Goal: Transaction & Acquisition: Purchase product/service

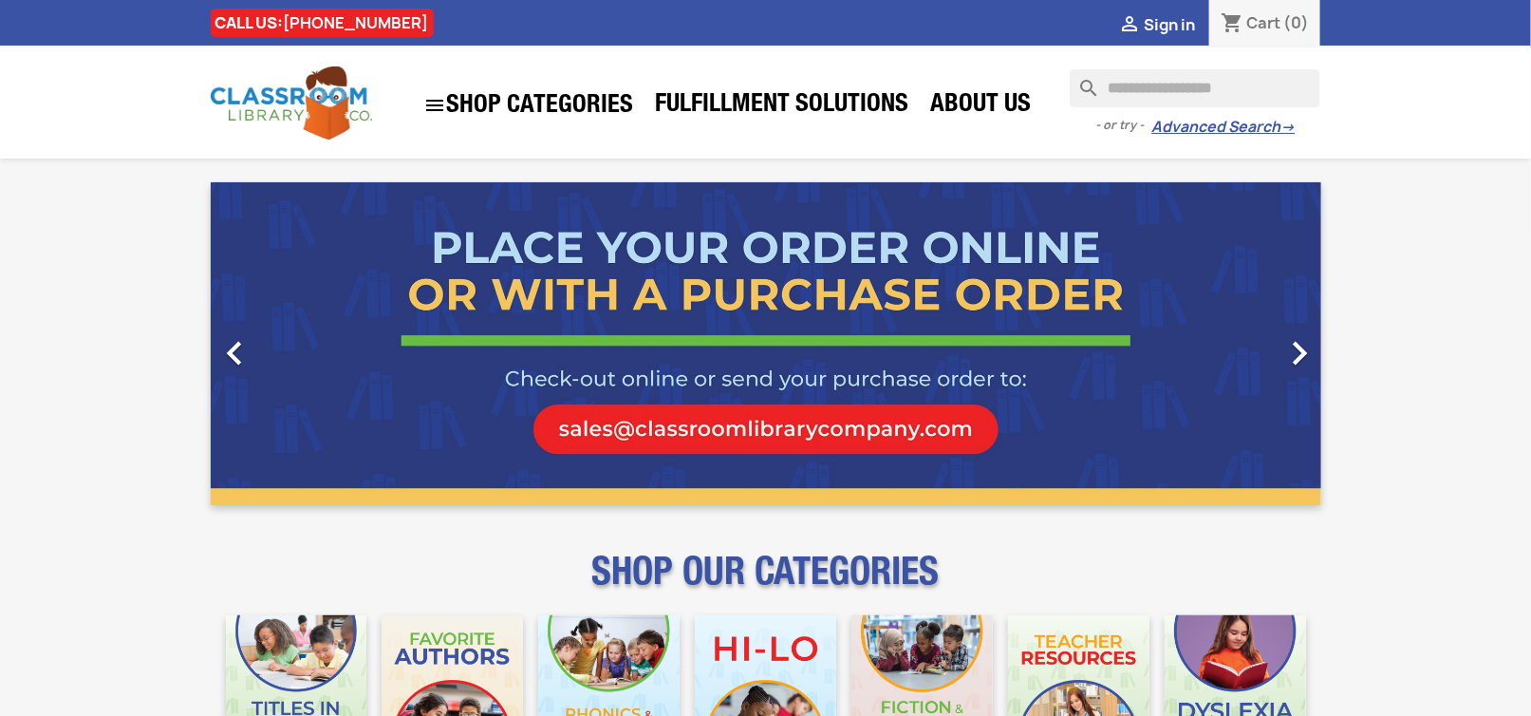
click at [1114, 84] on input "Search" at bounding box center [1195, 88] width 251 height 38
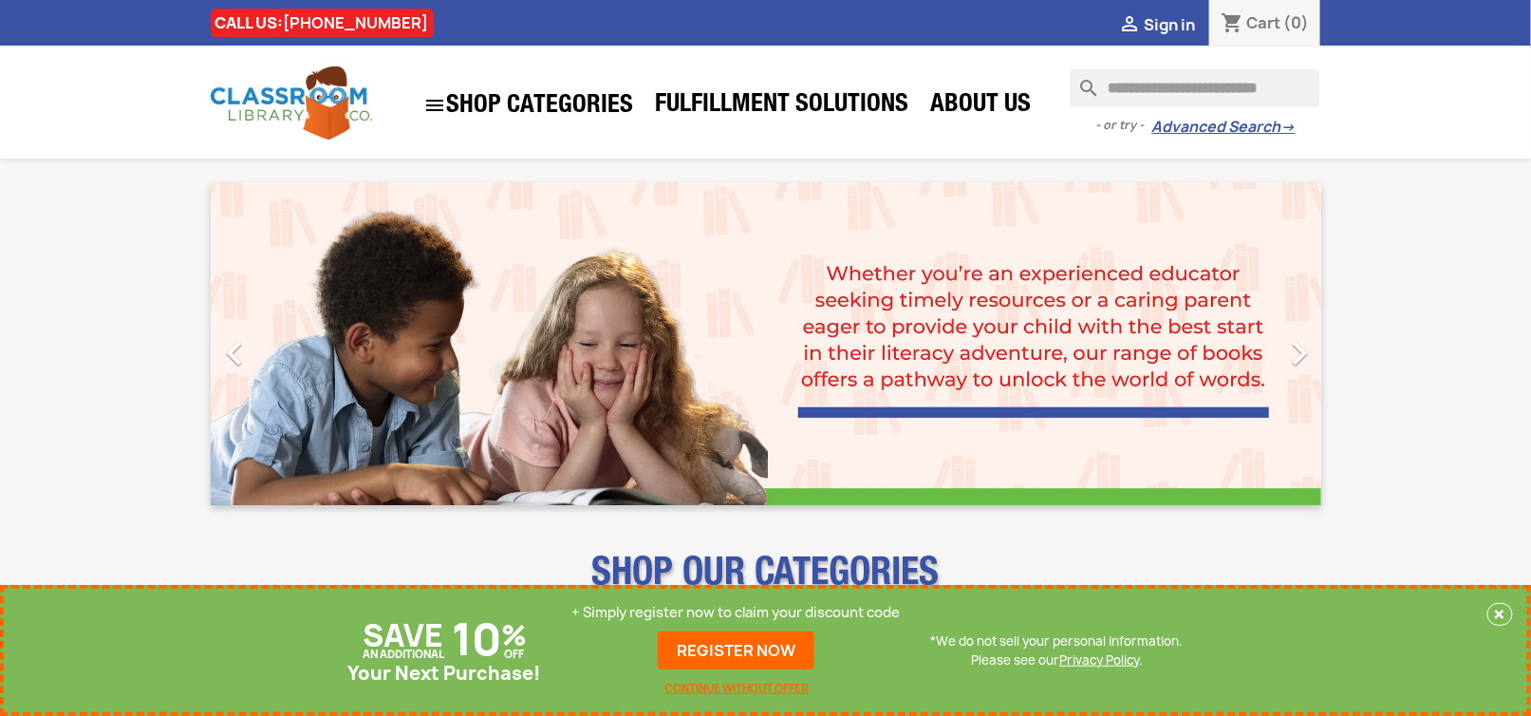
scroll to position [0, 10]
type input "**********"
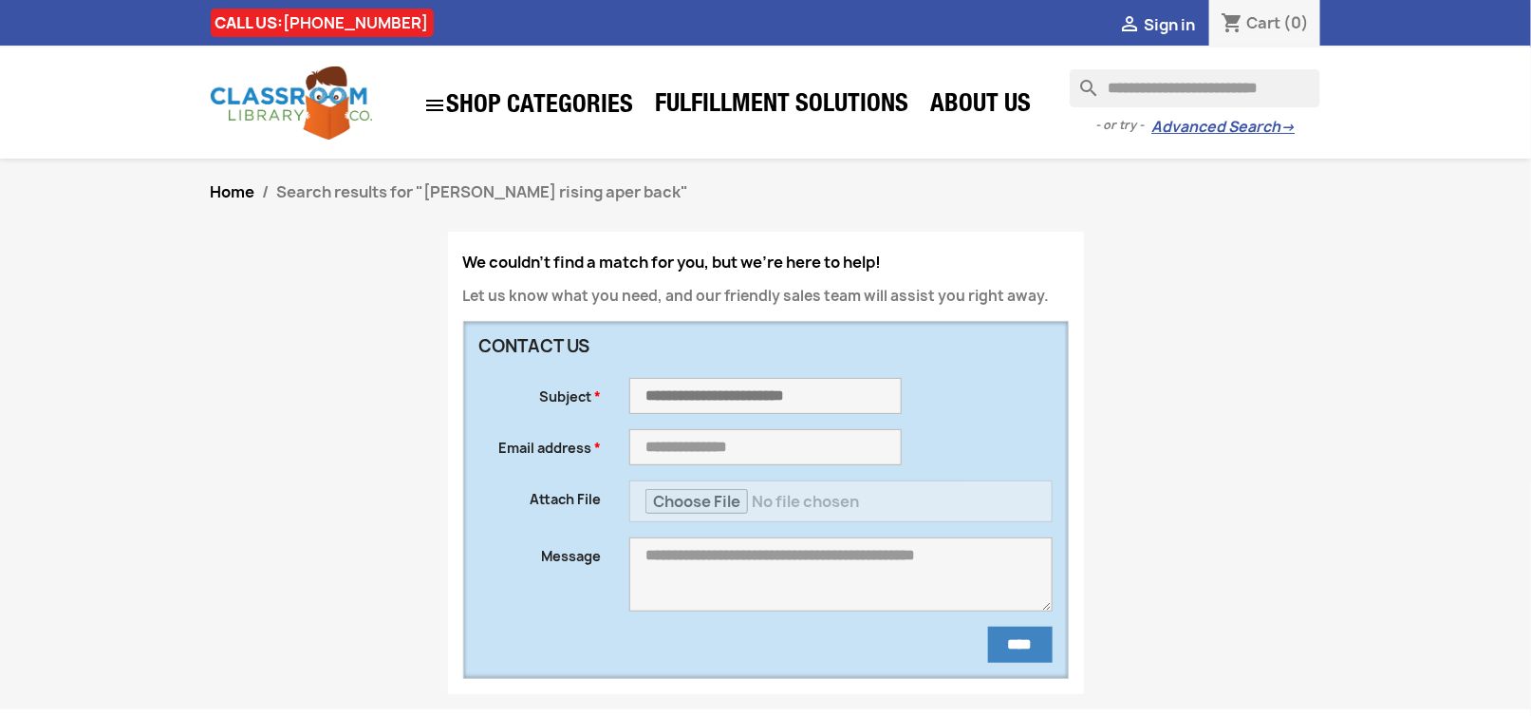
click at [1297, 96] on input "**********" at bounding box center [1195, 88] width 251 height 38
drag, startPoint x: 1307, startPoint y: 91, endPoint x: 1028, endPoint y: 97, distance: 279.1
click at [1028, 97] on div "**********" at bounding box center [860, 103] width 949 height 68
type input "*"
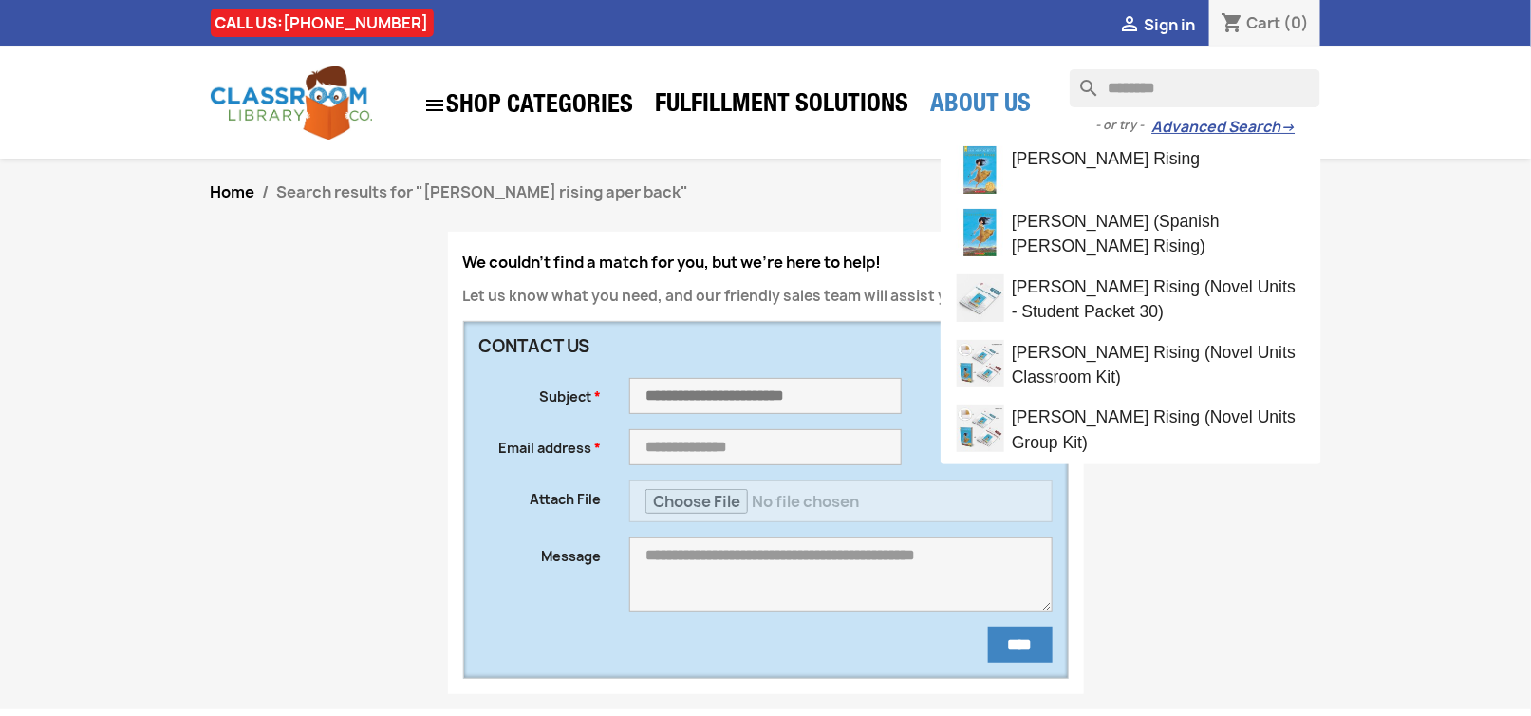
type input "*********"
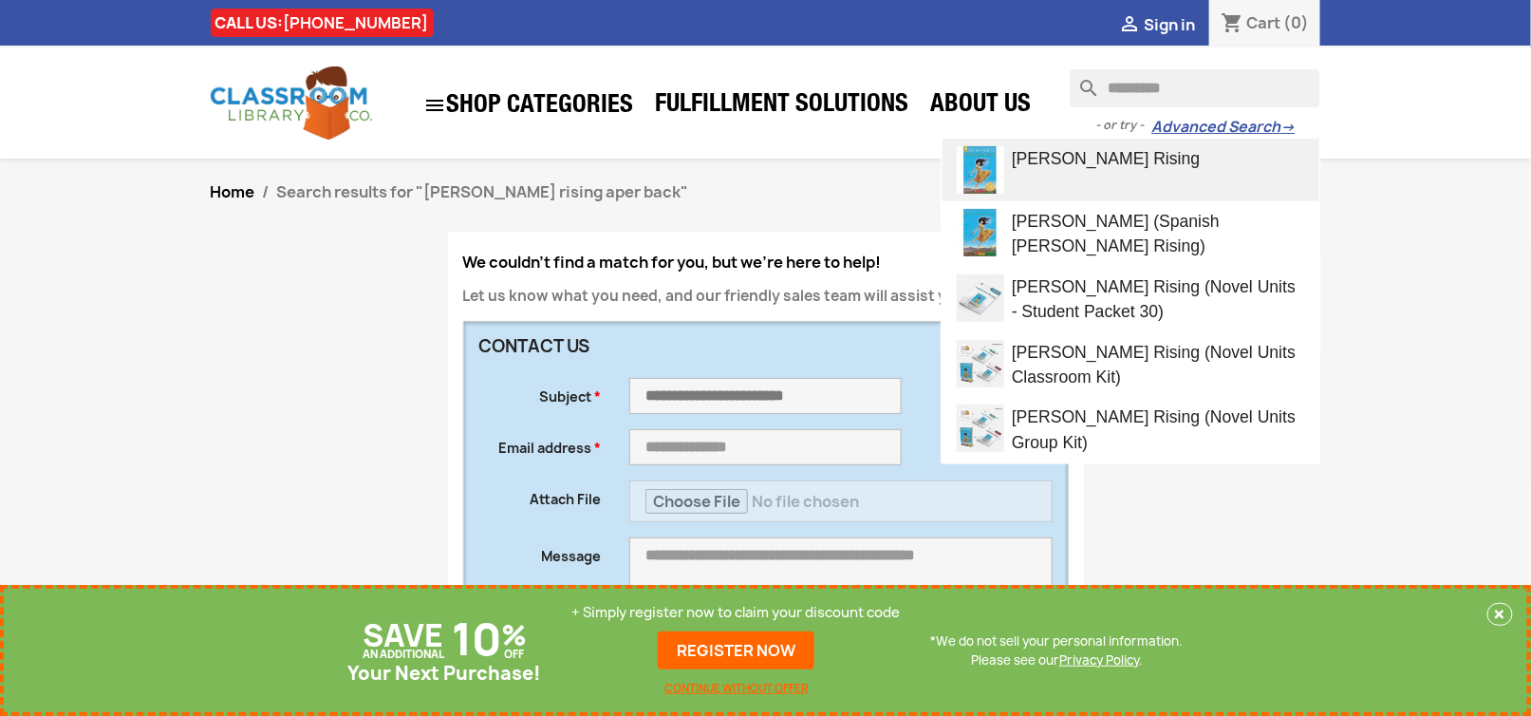
click at [1065, 170] on link "[PERSON_NAME] Rising" at bounding box center [1131, 170] width 377 height 63
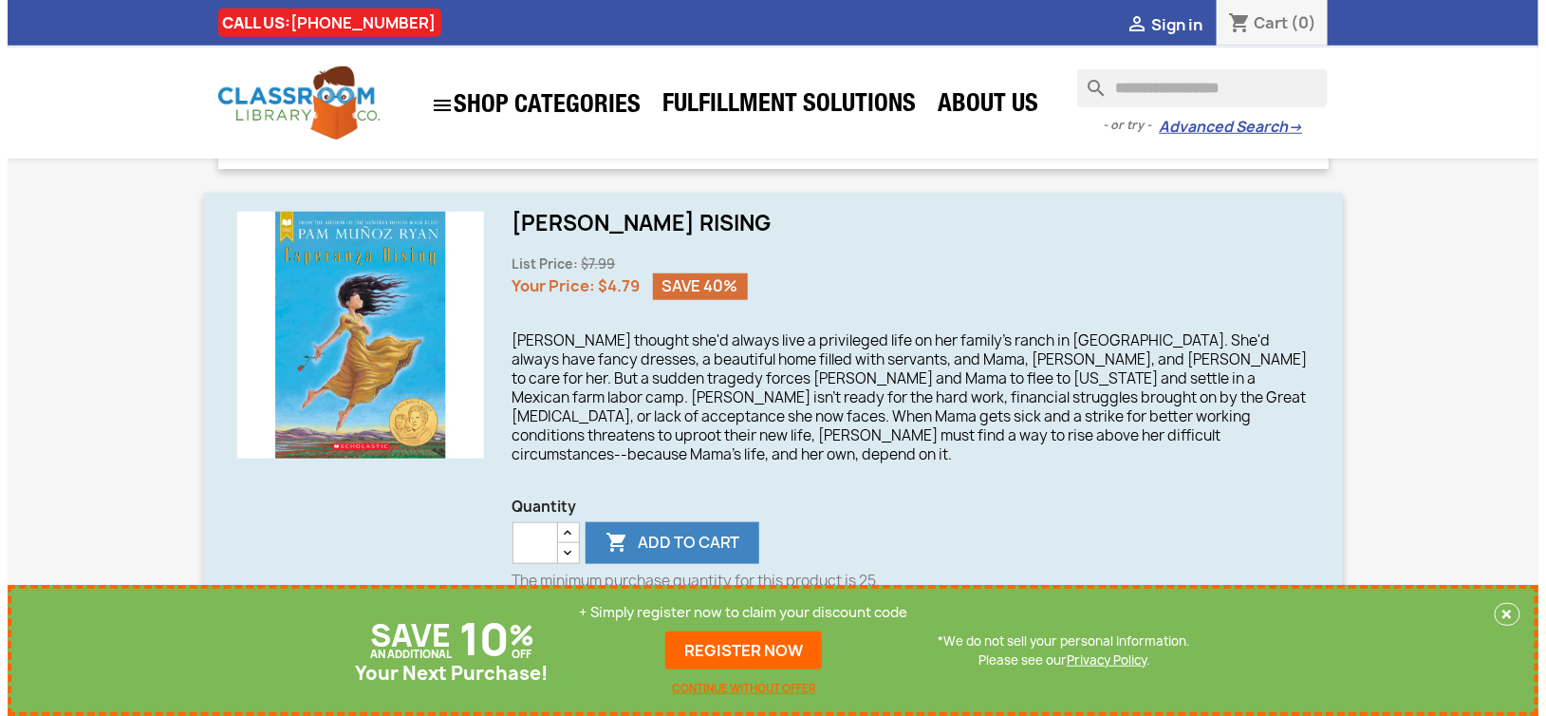
scroll to position [570, 0]
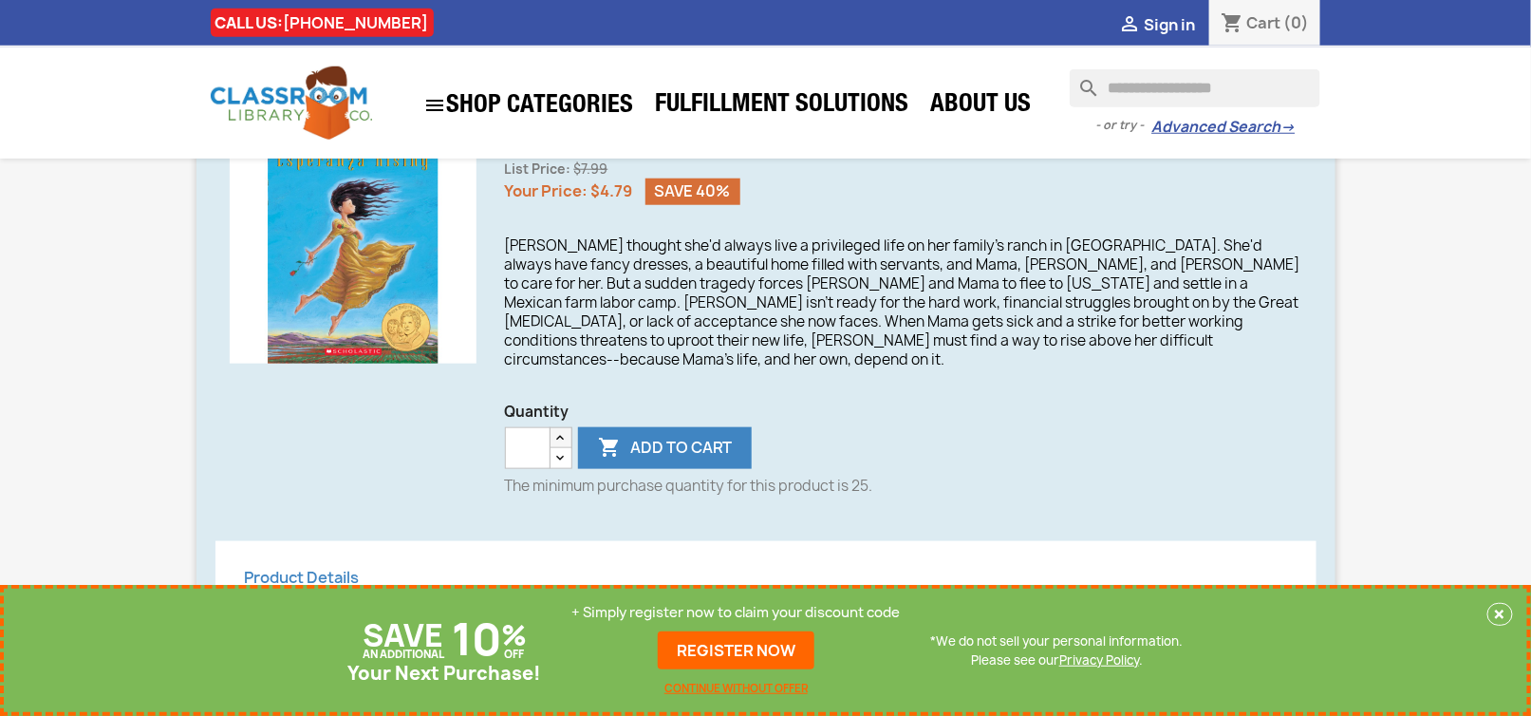
click at [559, 430] on icon "button" at bounding box center [560, 437] width 15 height 15
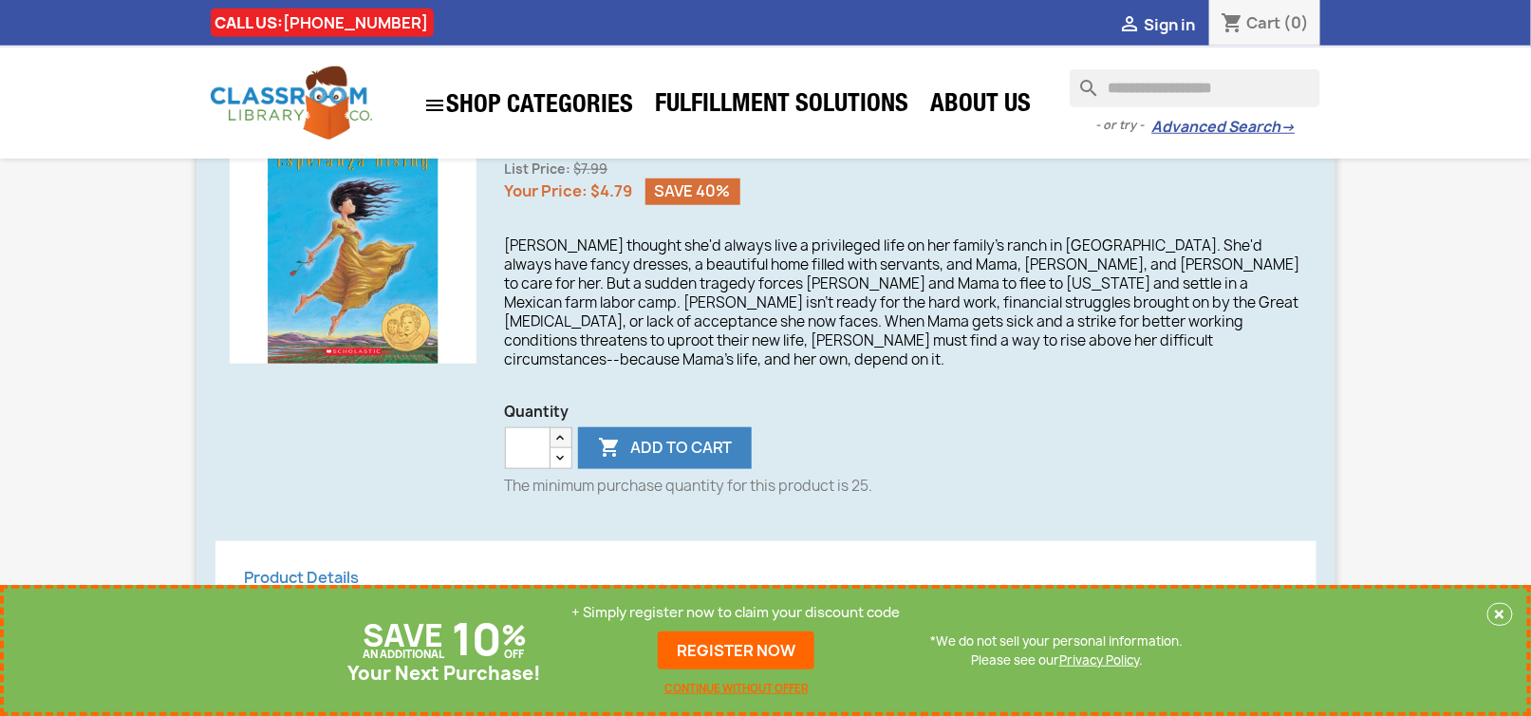
click at [561, 430] on icon "button" at bounding box center [560, 437] width 15 height 15
click at [562, 430] on icon "button" at bounding box center [560, 437] width 15 height 15
click at [564, 430] on icon "button" at bounding box center [560, 437] width 15 height 15
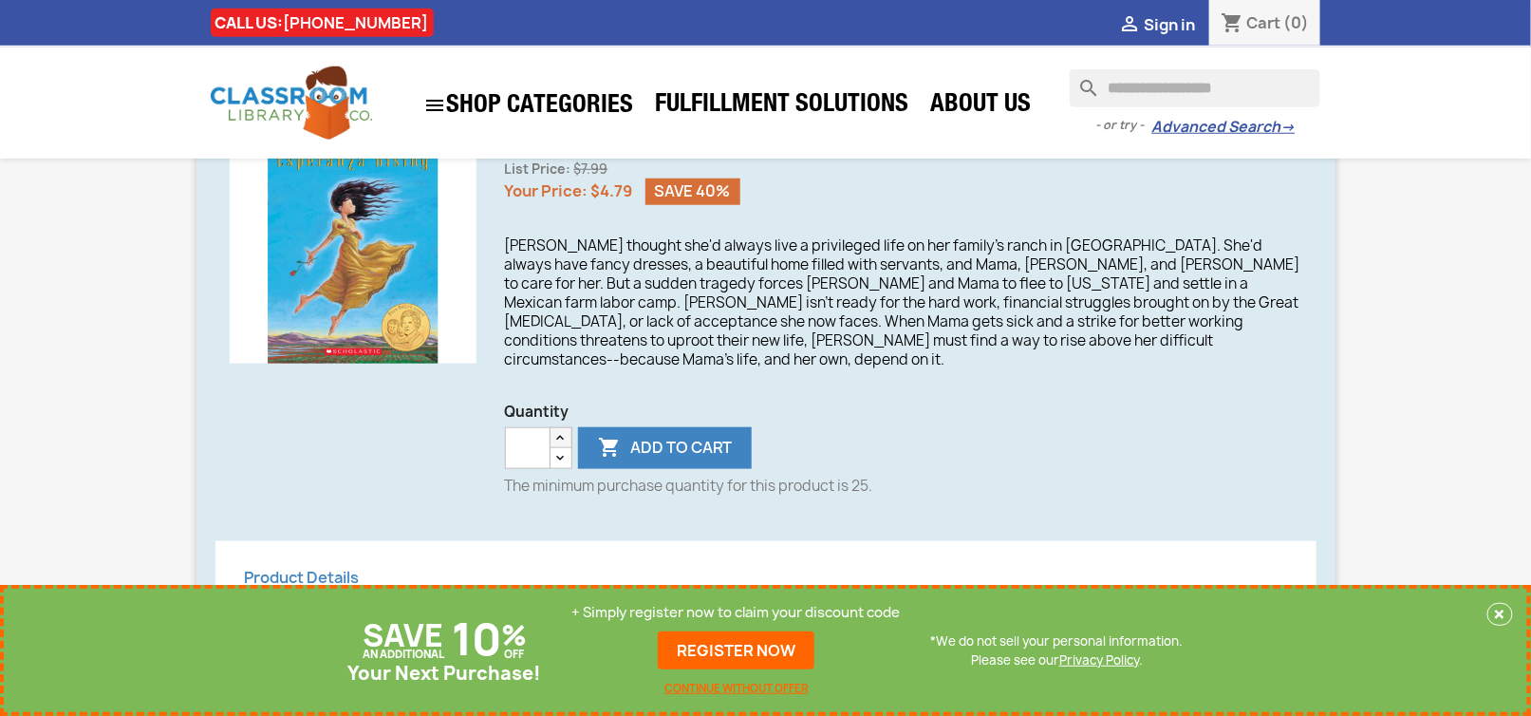
click at [564, 430] on icon "button" at bounding box center [560, 437] width 15 height 15
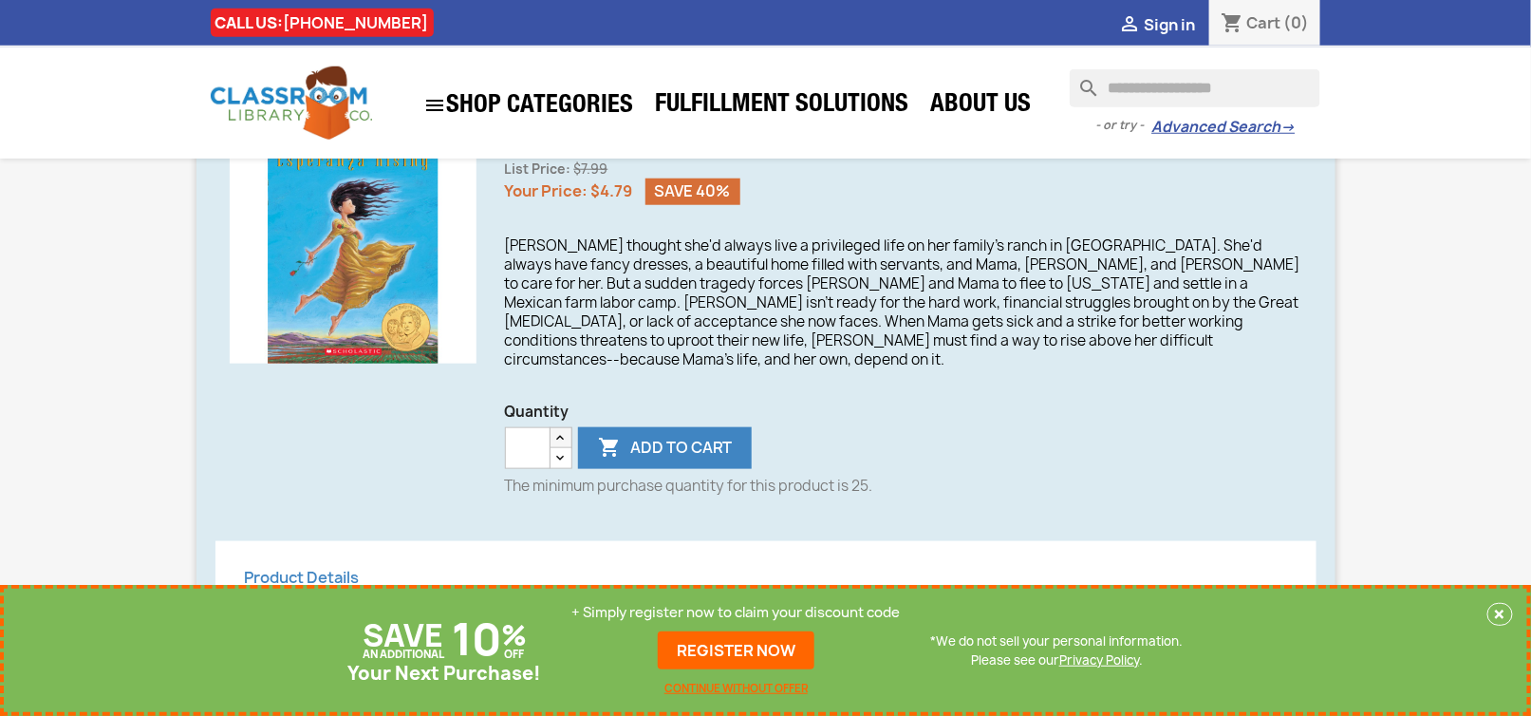
click at [564, 430] on icon "button" at bounding box center [560, 437] width 15 height 15
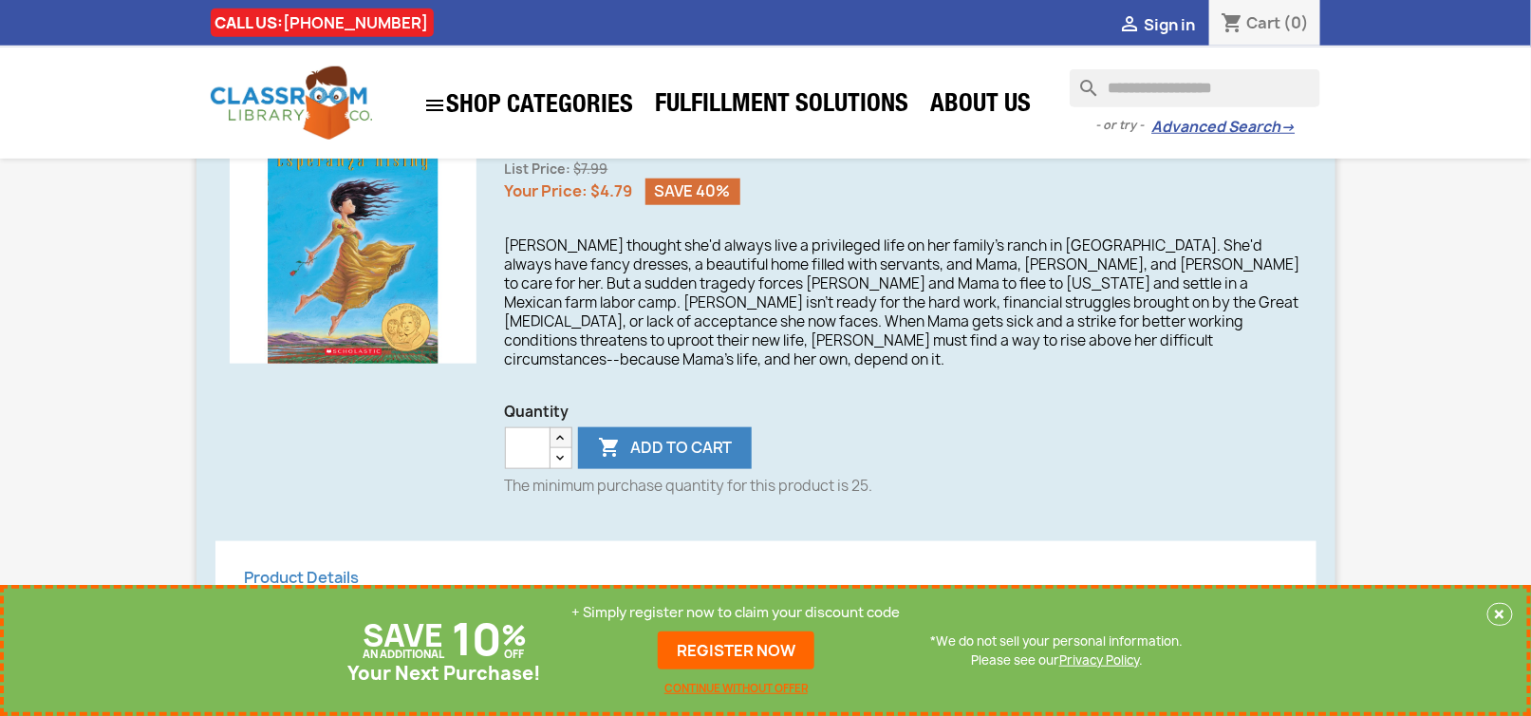
click at [564, 430] on icon "button" at bounding box center [560, 437] width 15 height 15
click at [566, 430] on icon "button" at bounding box center [560, 437] width 15 height 15
click at [567, 430] on icon "button" at bounding box center [560, 437] width 15 height 15
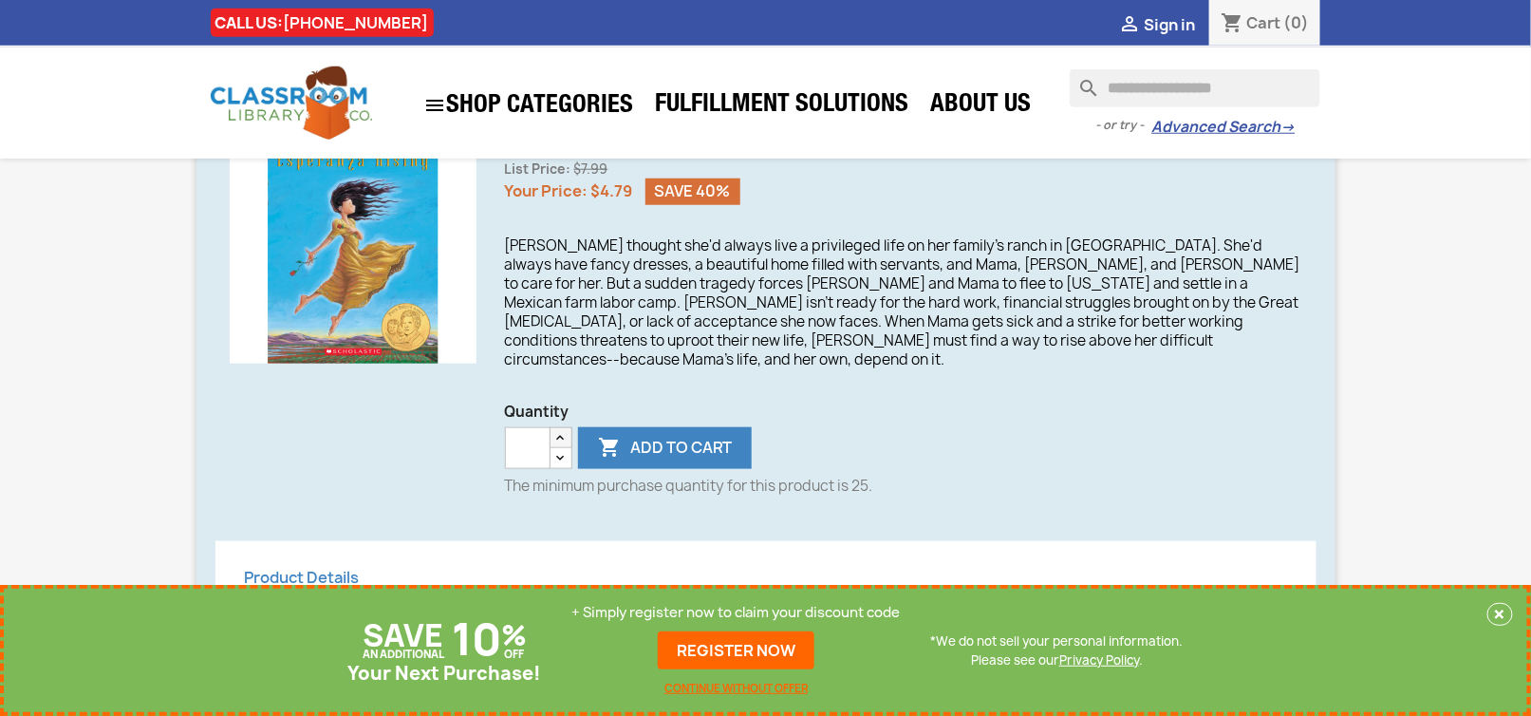
click at [567, 430] on icon "button" at bounding box center [560, 437] width 15 height 15
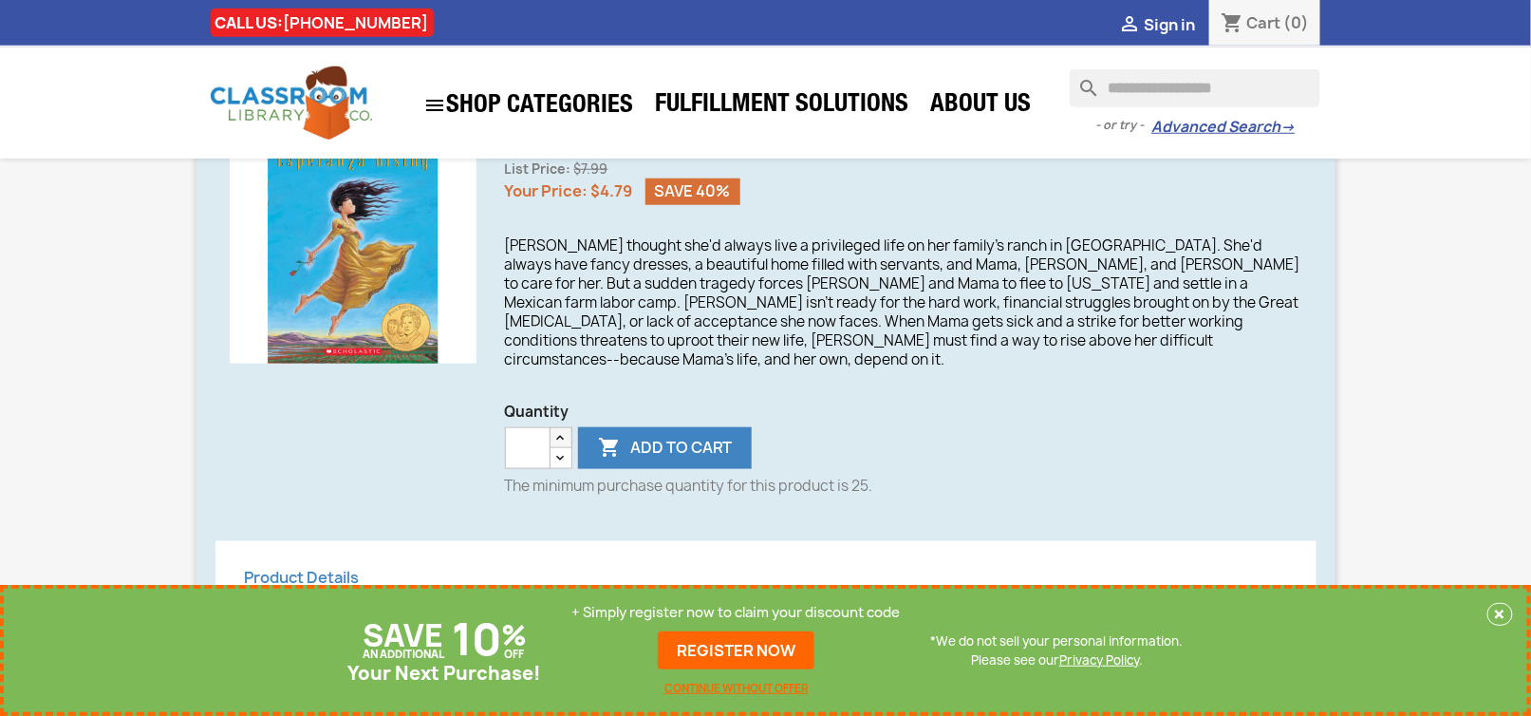
click at [567, 430] on icon "button" at bounding box center [560, 437] width 15 height 15
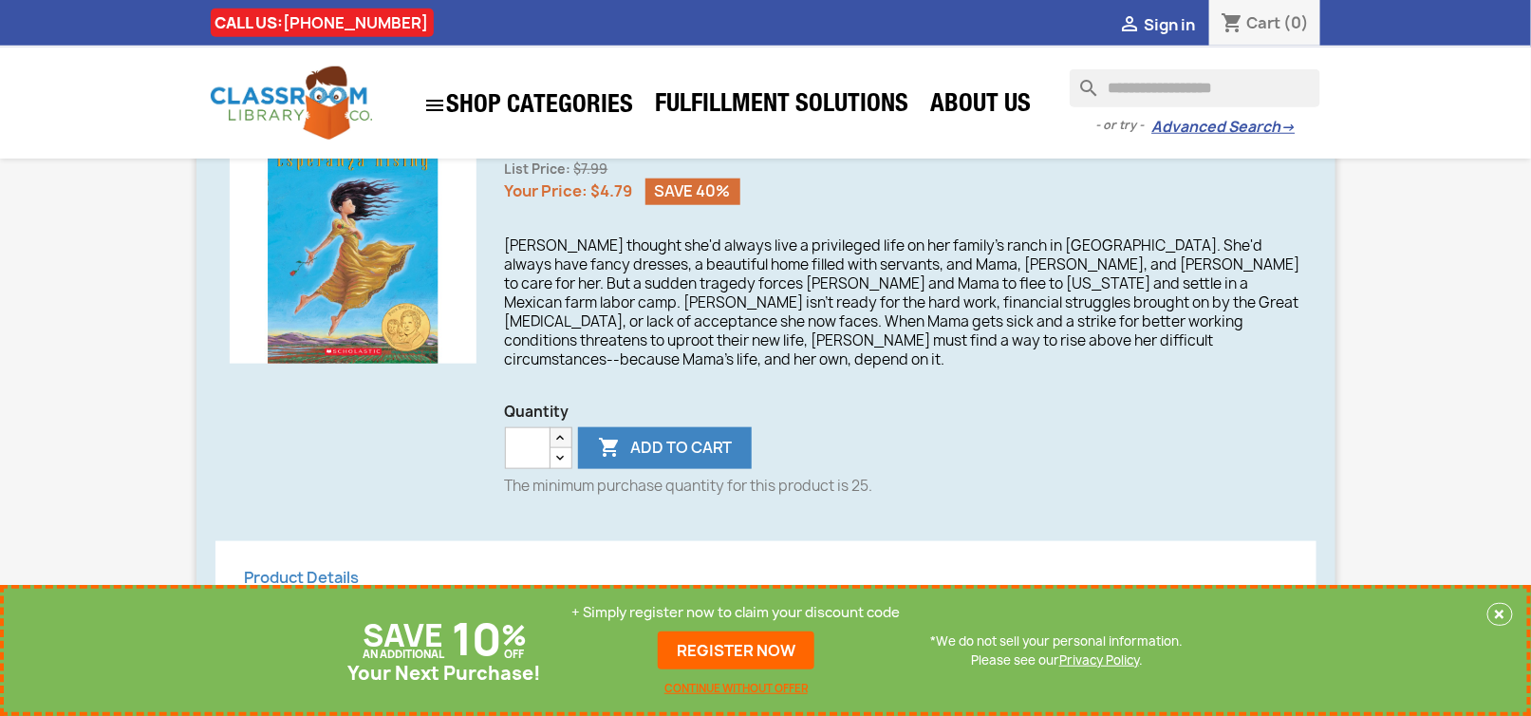
click at [567, 430] on icon "button" at bounding box center [560, 437] width 15 height 15
click at [665, 427] on button " Add to cart" at bounding box center [665, 448] width 174 height 42
type input "*"
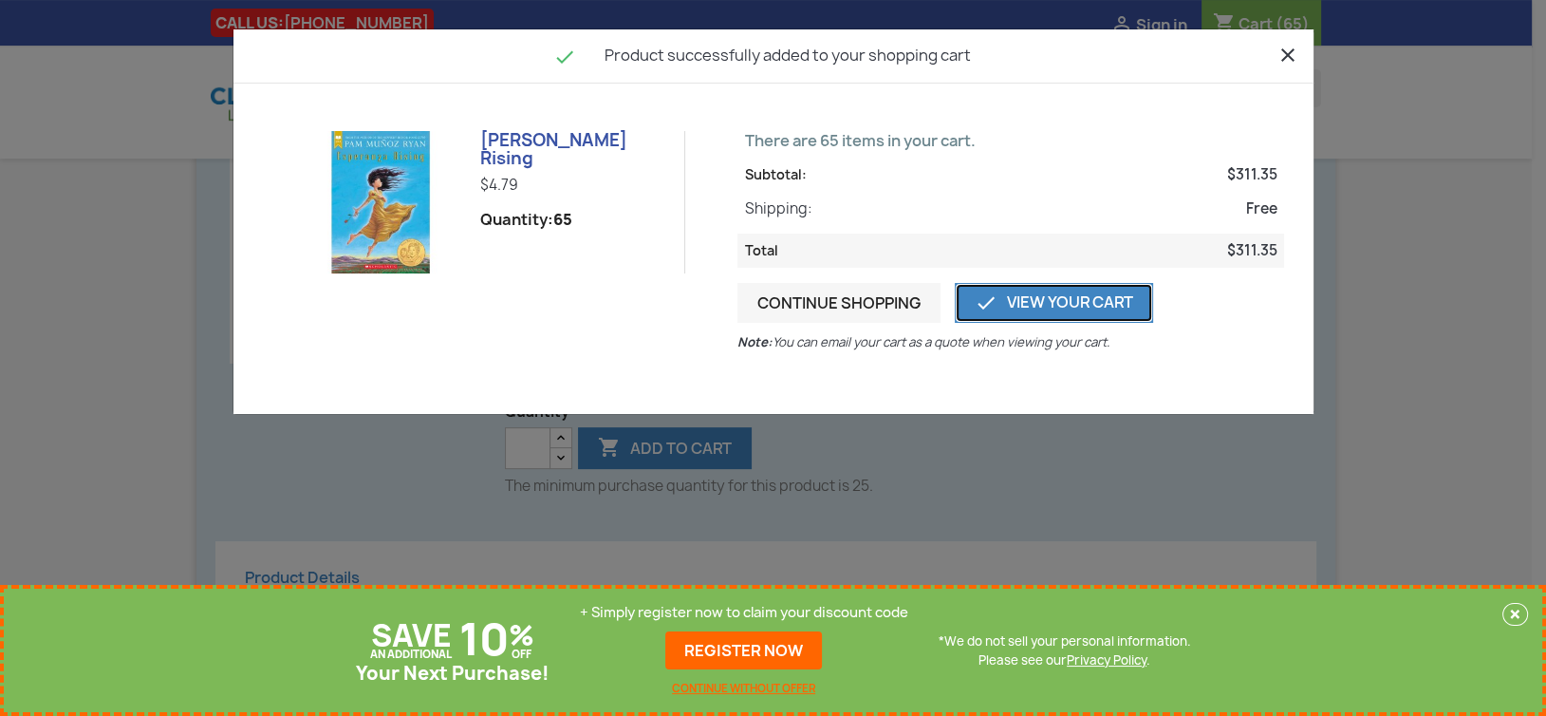
click at [1122, 307] on link " View Your Cart" at bounding box center [1054, 303] width 198 height 40
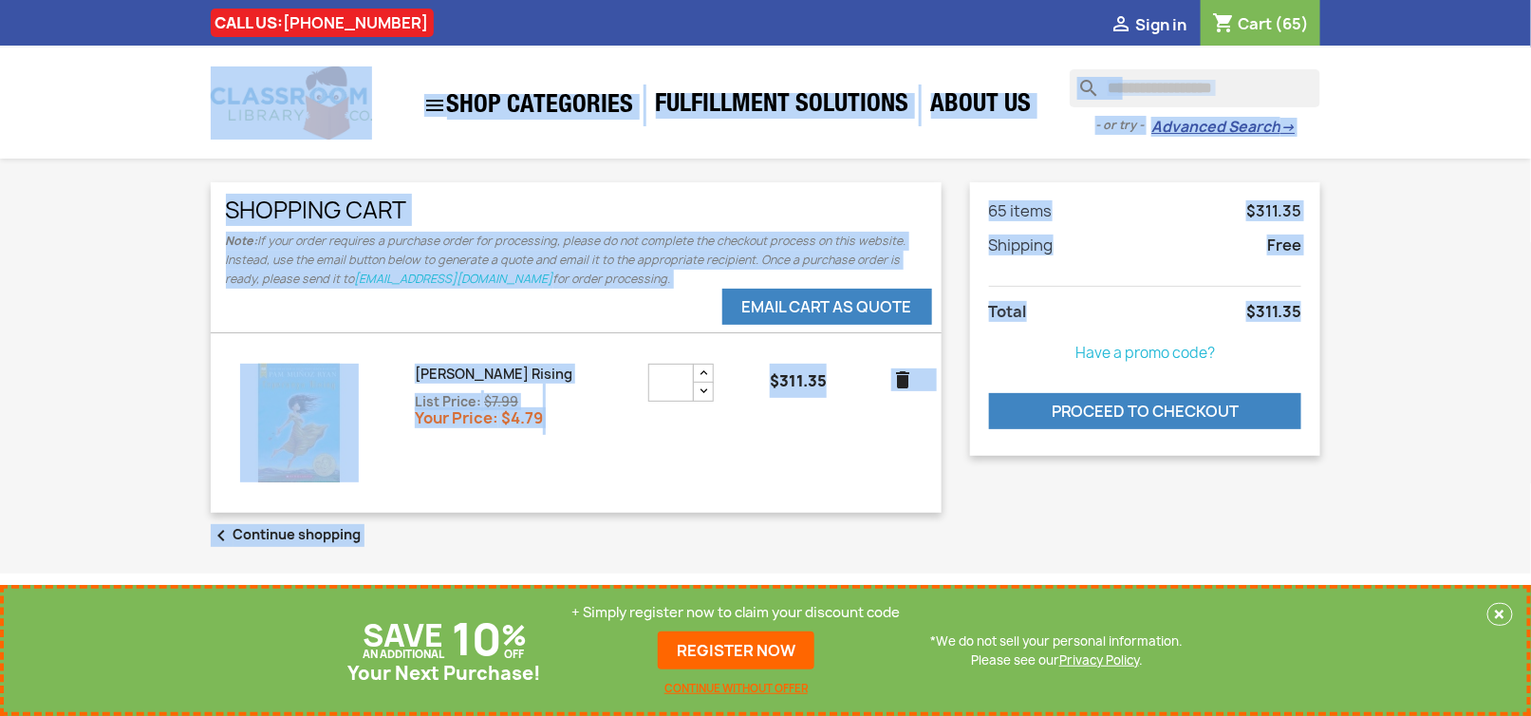
drag, startPoint x: 204, startPoint y: 92, endPoint x: 964, endPoint y: 372, distance: 810.2
click at [964, 372] on main "CALL US: 1-888-318-2665  Sign in shopping_cart Cart (65)  search clear - or t…" at bounding box center [765, 455] width 1531 height 910
copy main "search clear - or try - Advanced Search →  SHOP CATEGORIES Phonics & Decodable…"
click at [869, 148] on div "search clear - or try - Advanced Search →  SHOP CATEGORIES Phonics & Decodable…" at bounding box center [765, 102] width 1531 height 111
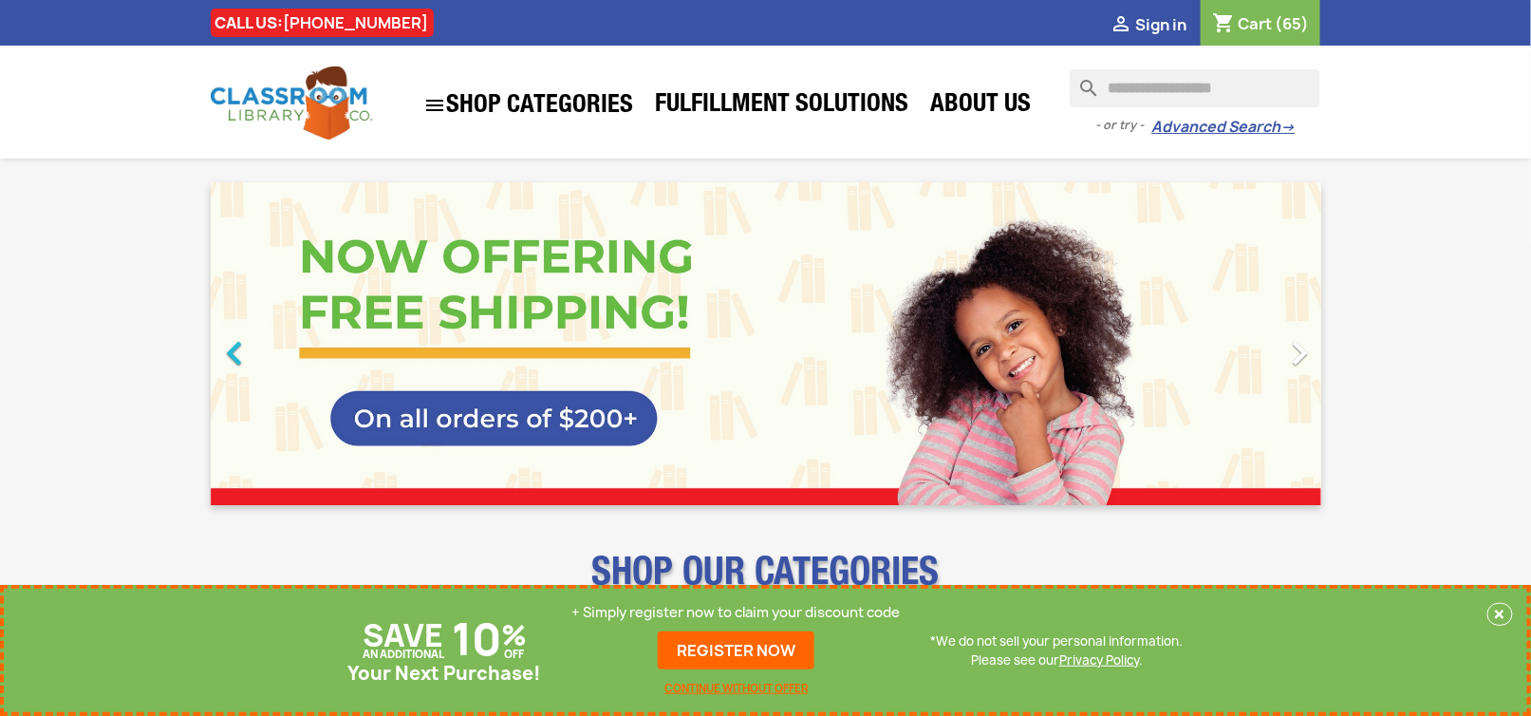
click at [236, 354] on icon "" at bounding box center [235, 352] width 47 height 47
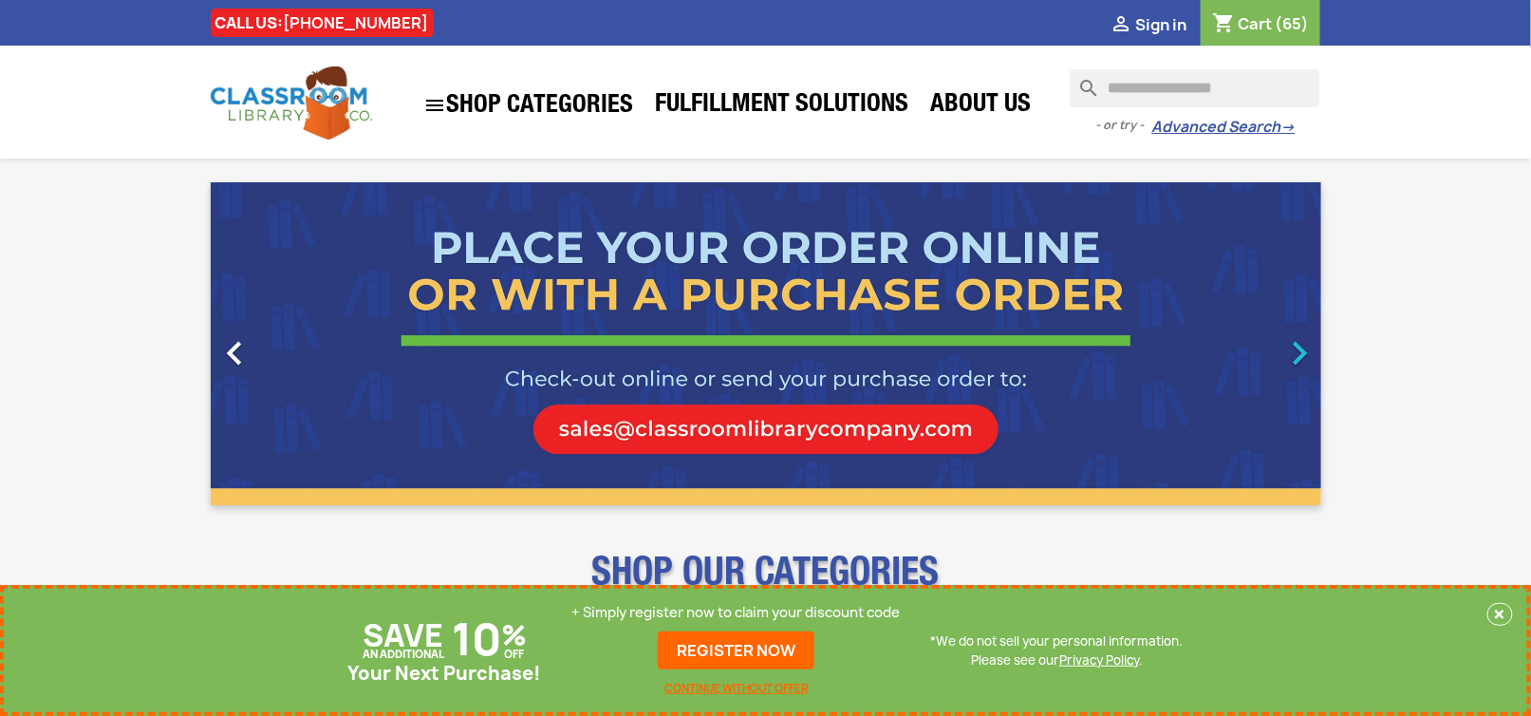
click at [1291, 352] on icon "" at bounding box center [1300, 352] width 47 height 47
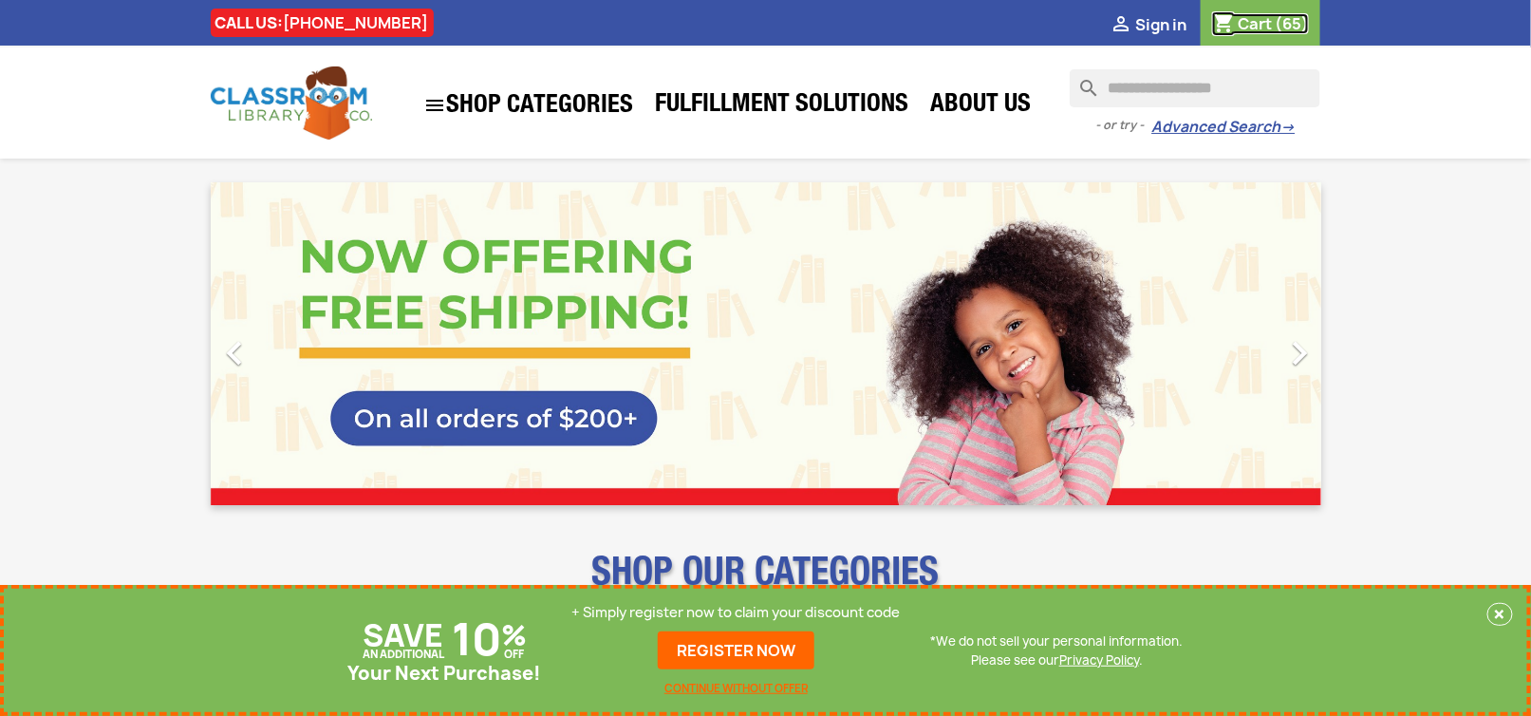
click at [1256, 17] on span "Cart" at bounding box center [1255, 23] width 34 height 21
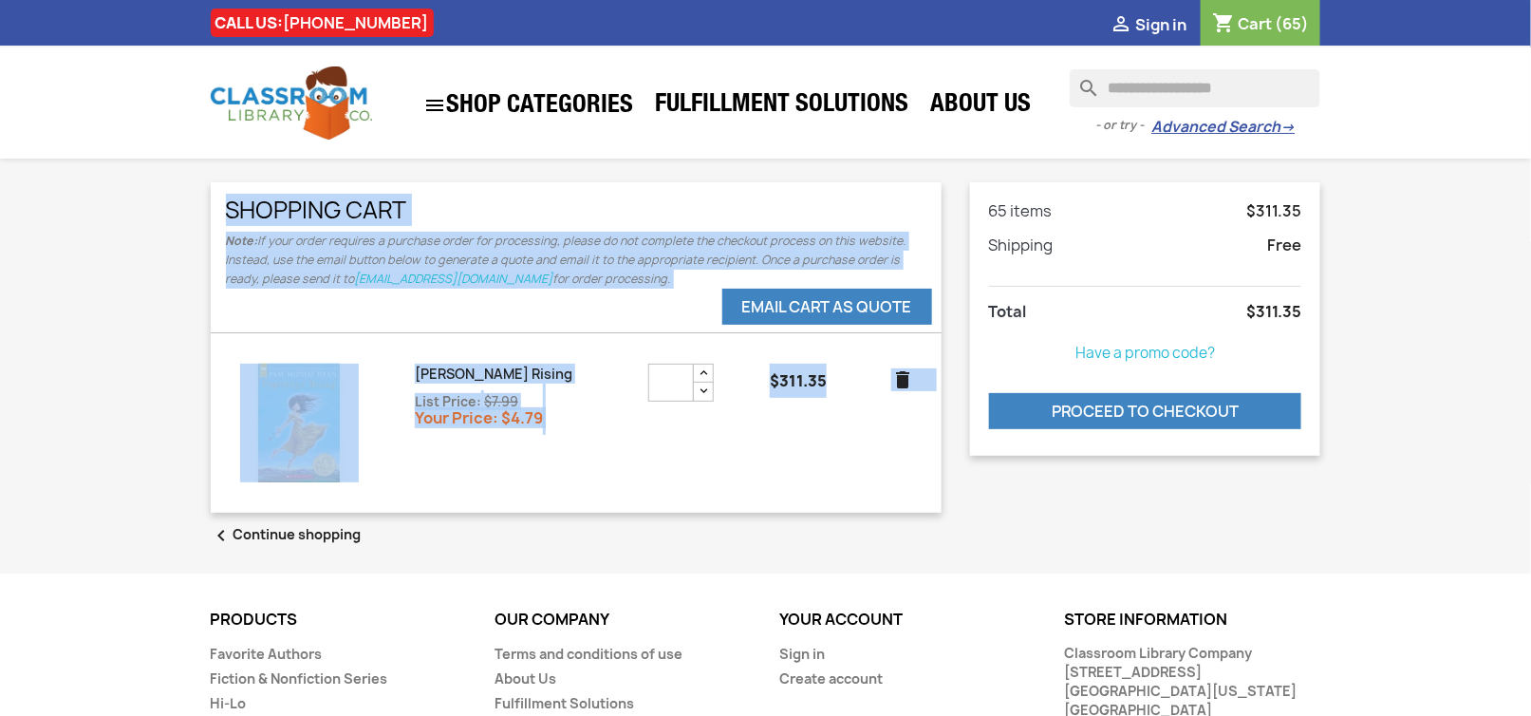
drag, startPoint x: 219, startPoint y: 214, endPoint x: 933, endPoint y: 444, distance: 750.1
click at [933, 444] on div "**********" at bounding box center [576, 347] width 731 height 330
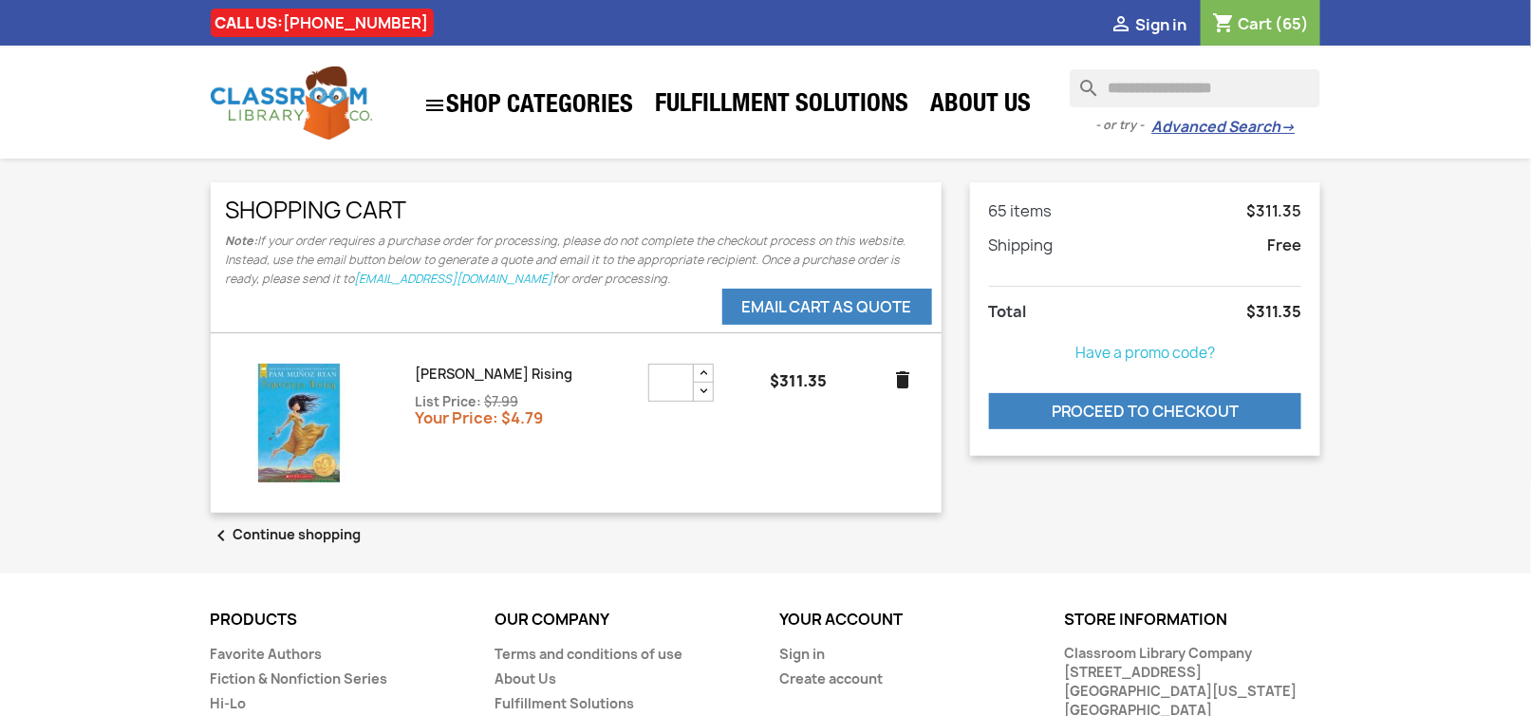
click at [1013, 466] on div "**********" at bounding box center [765, 370] width 1139 height 376
